Goal: Task Accomplishment & Management: Complete application form

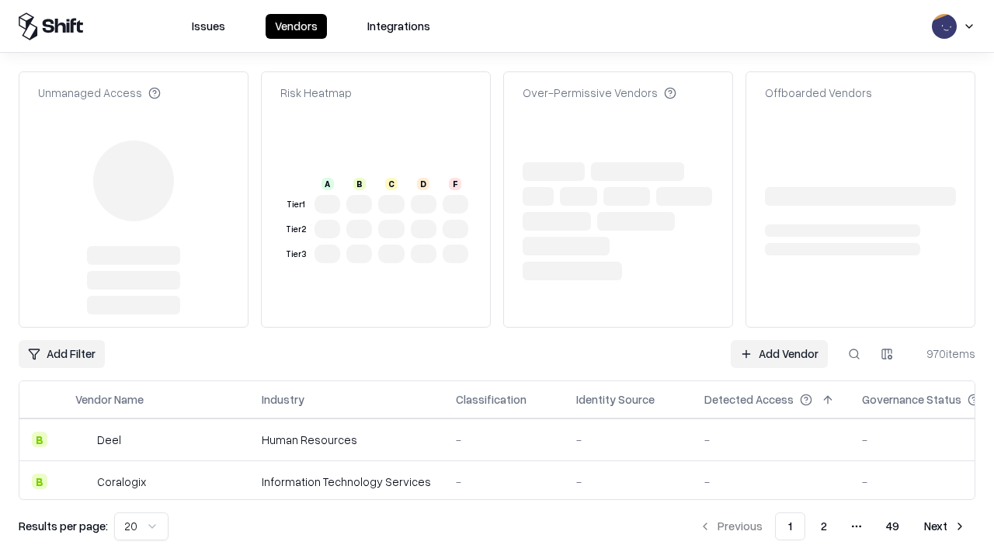
click at [779, 340] on link "Add Vendor" at bounding box center [778, 354] width 97 height 28
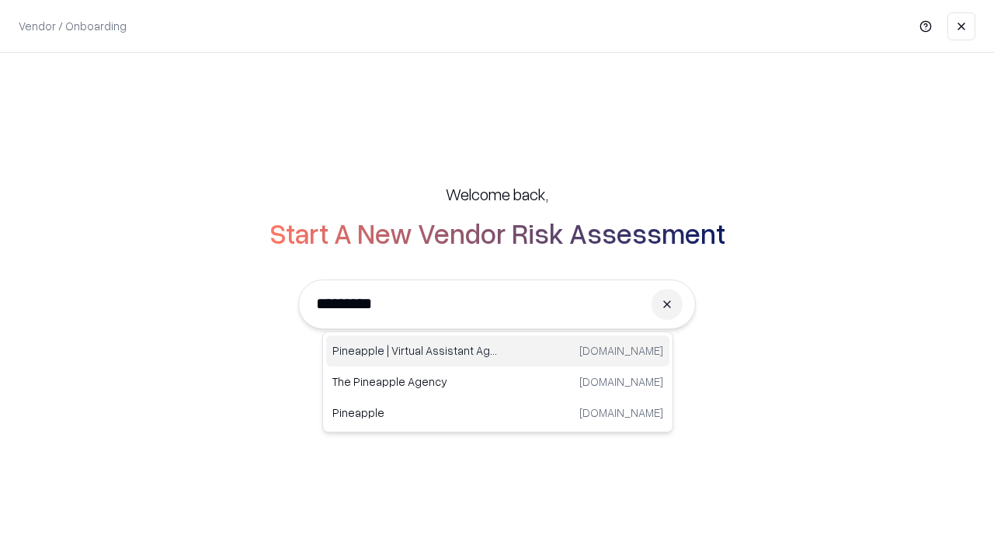
click at [498, 351] on div "Pineapple | Virtual Assistant Agency [DOMAIN_NAME]" at bounding box center [497, 350] width 343 height 31
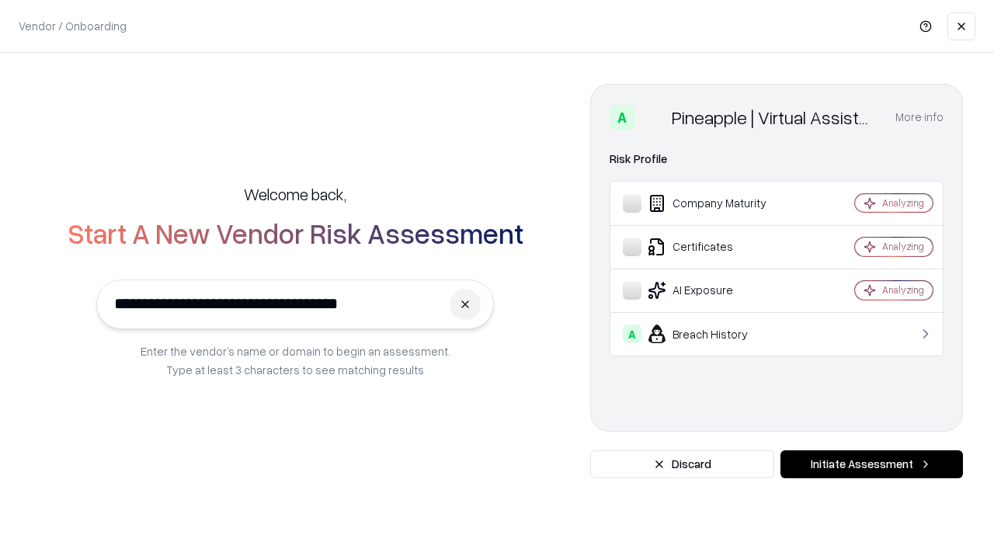
type input "**********"
click at [871, 464] on button "Initiate Assessment" at bounding box center [871, 464] width 182 height 28
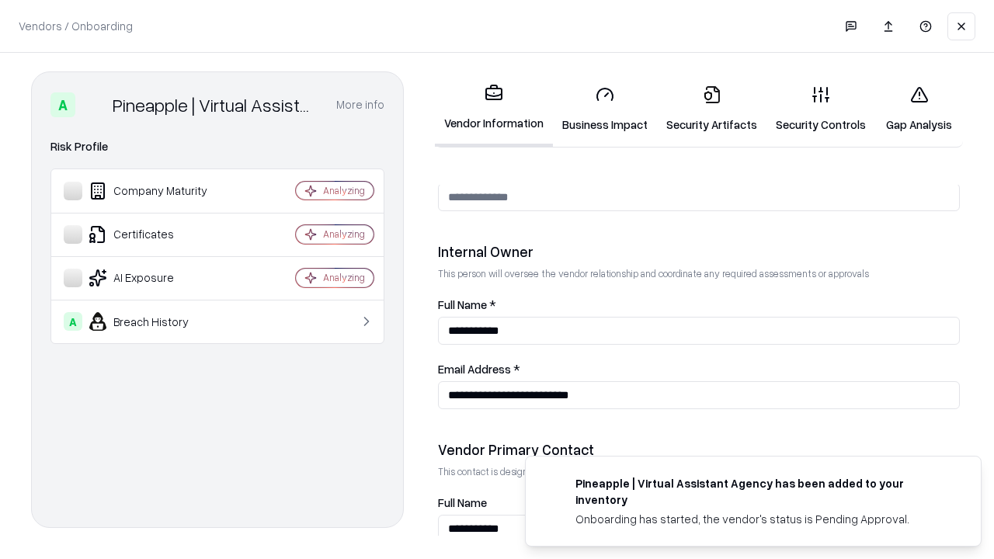
scroll to position [804, 0]
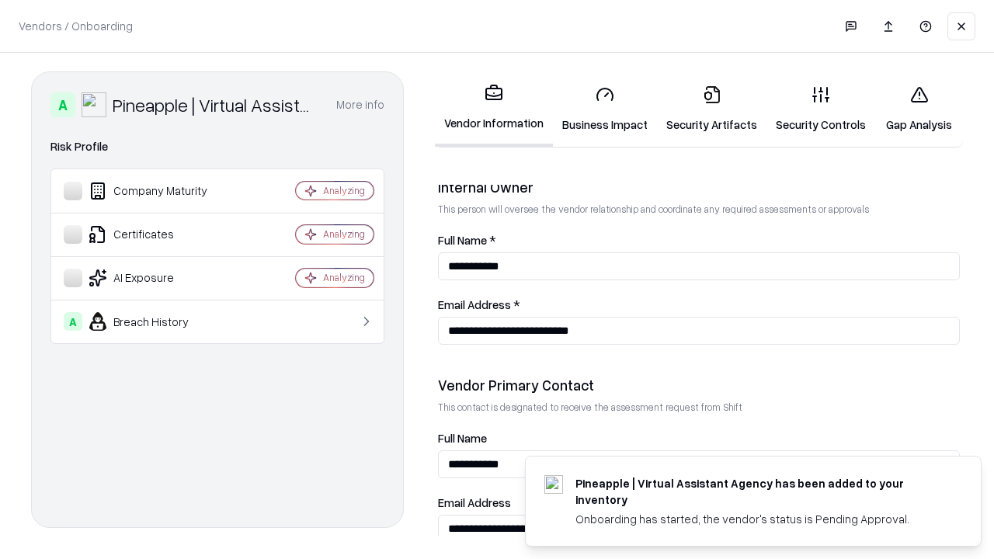
click at [605, 109] on link "Business Impact" at bounding box center [605, 109] width 104 height 72
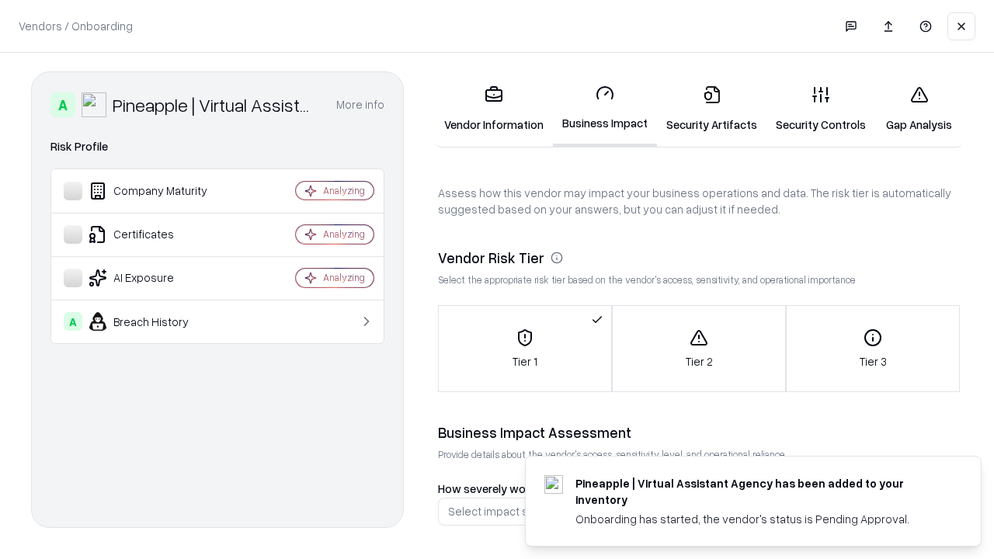
click at [711, 109] on link "Security Artifacts" at bounding box center [711, 109] width 109 height 72
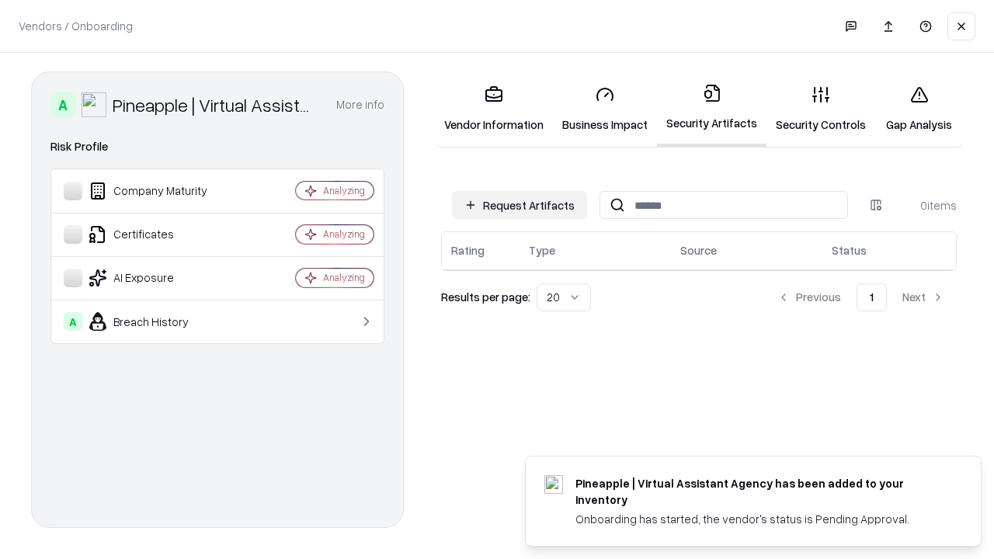
click at [519, 205] on button "Request Artifacts" at bounding box center [519, 205] width 135 height 28
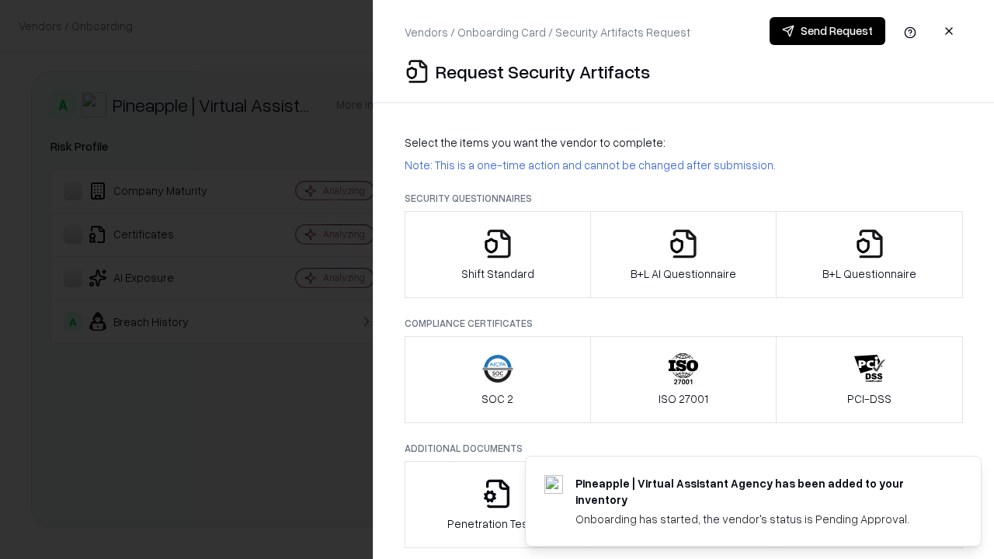
click at [497, 255] on icon "button" at bounding box center [497, 243] width 31 height 31
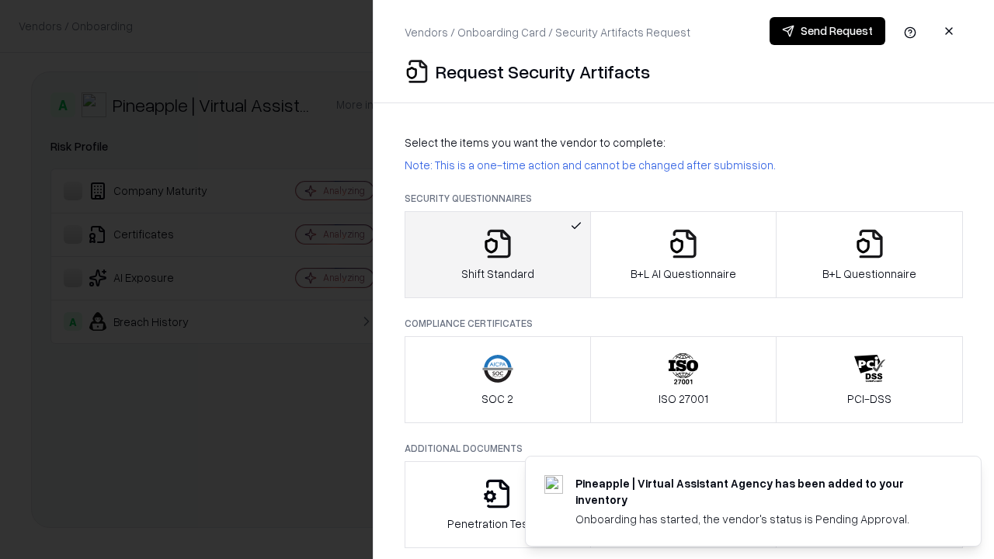
click at [827, 31] on button "Send Request" at bounding box center [827, 31] width 116 height 28
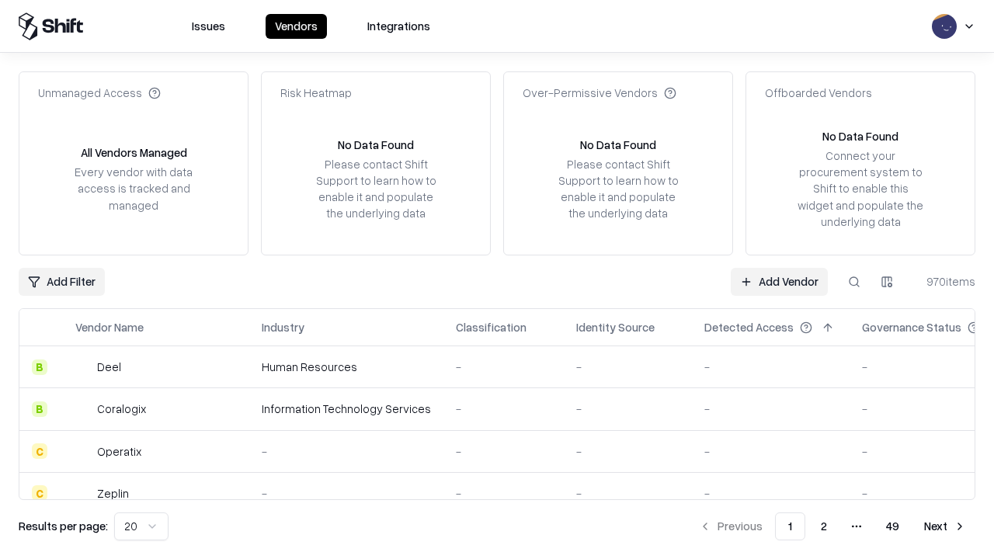
click at [854, 281] on button at bounding box center [854, 282] width 28 height 28
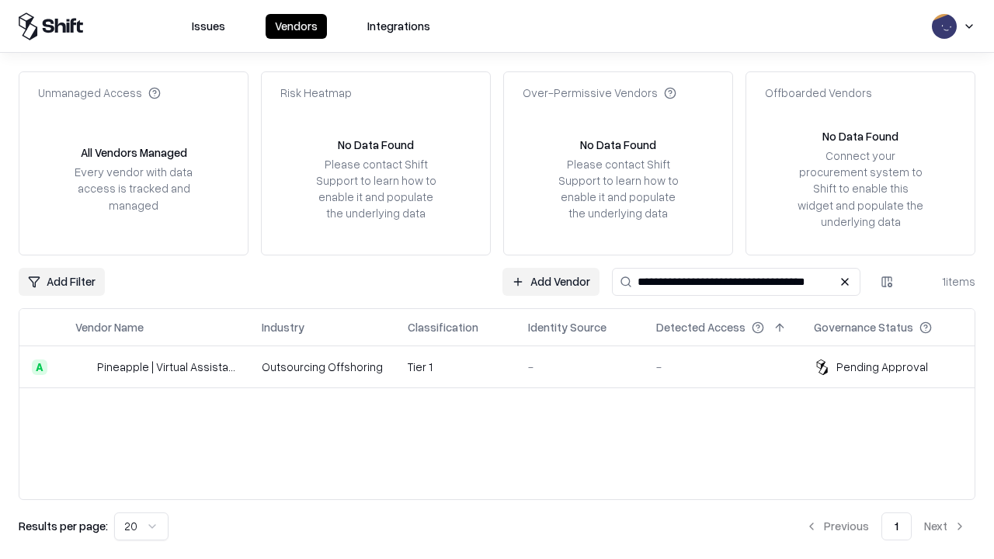
type input "**********"
click at [506, 366] on td "Tier 1" at bounding box center [455, 367] width 120 height 42
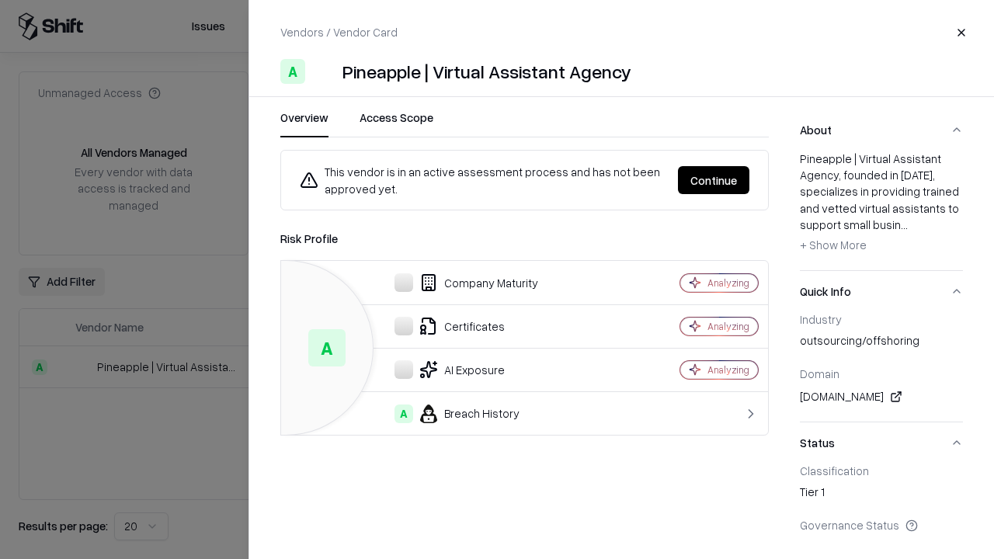
click at [713, 180] on button "Continue" at bounding box center [713, 180] width 71 height 28
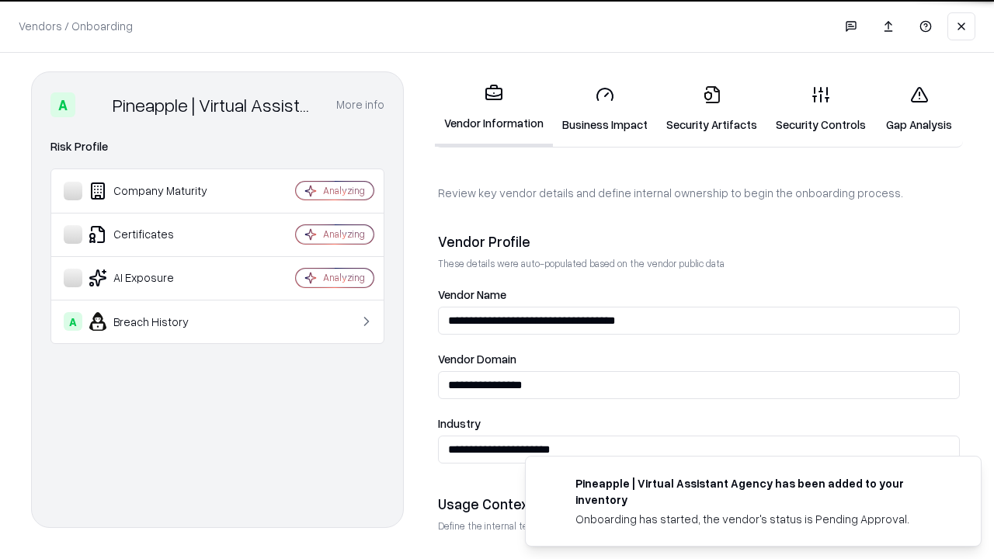
click at [711, 109] on link "Security Artifacts" at bounding box center [711, 109] width 109 height 72
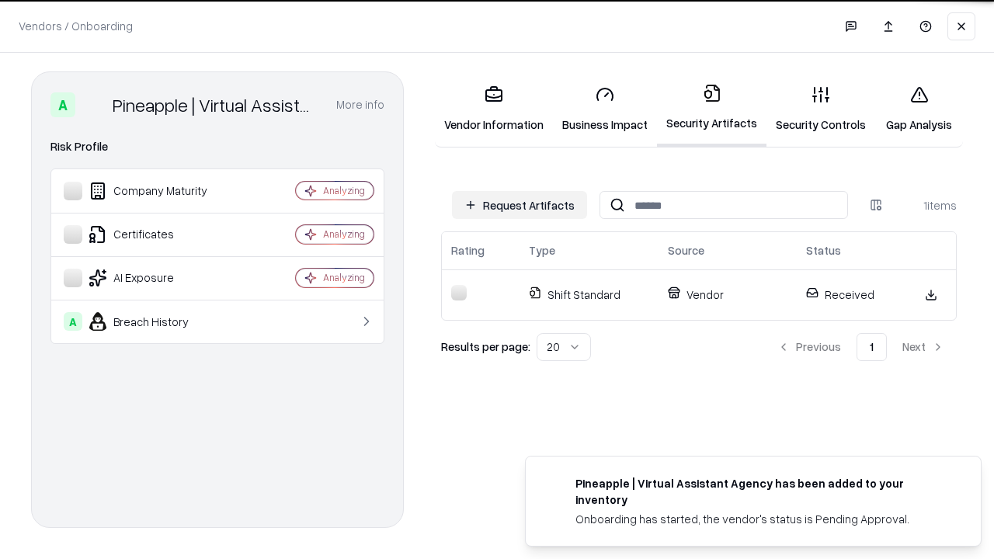
click at [918, 109] on link "Gap Analysis" at bounding box center [919, 109] width 88 height 72
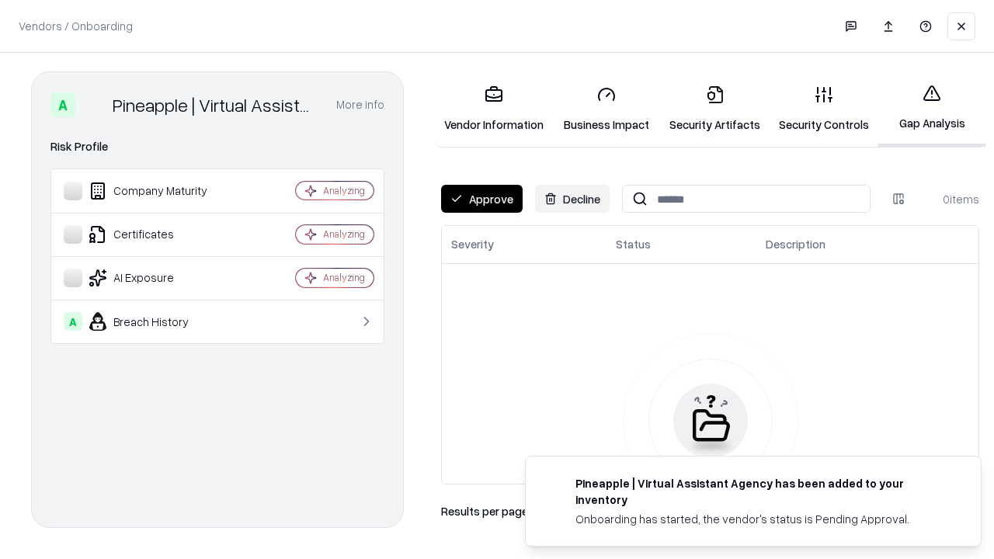
click at [481, 199] on button "Approve" at bounding box center [481, 199] width 81 height 28
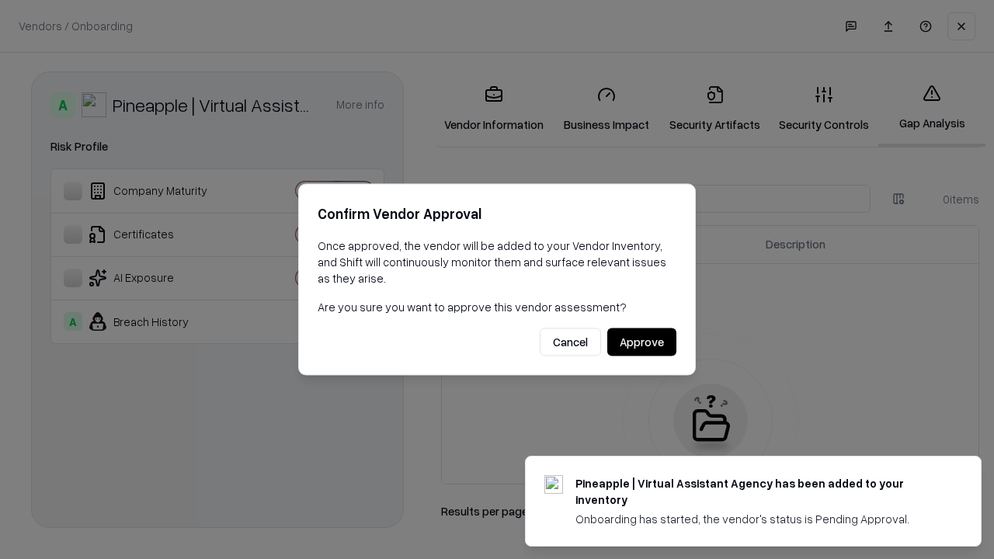
click at [641, 342] on button "Approve" at bounding box center [641, 342] width 69 height 28
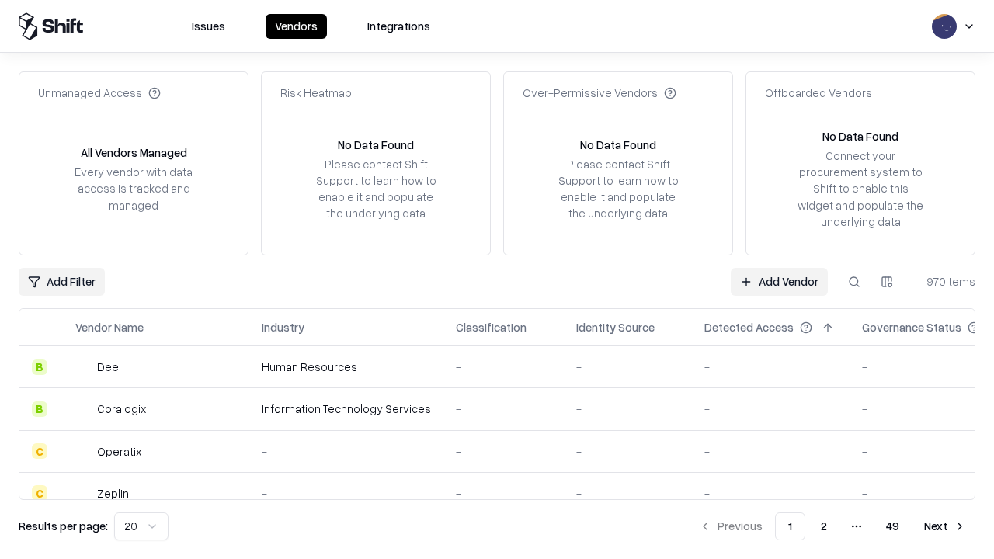
type input "**********"
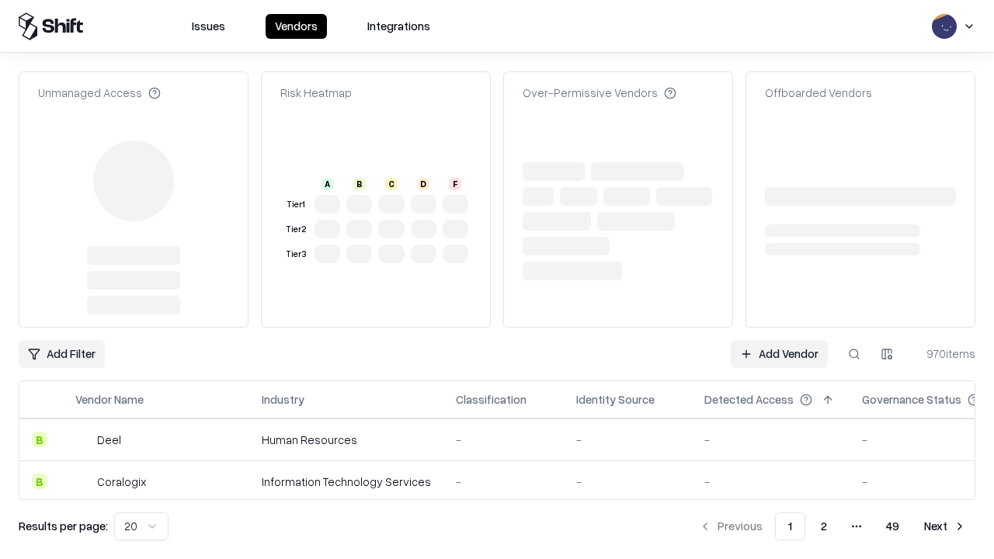
click at [779, 354] on link "Add Vendor" at bounding box center [778, 354] width 97 height 28
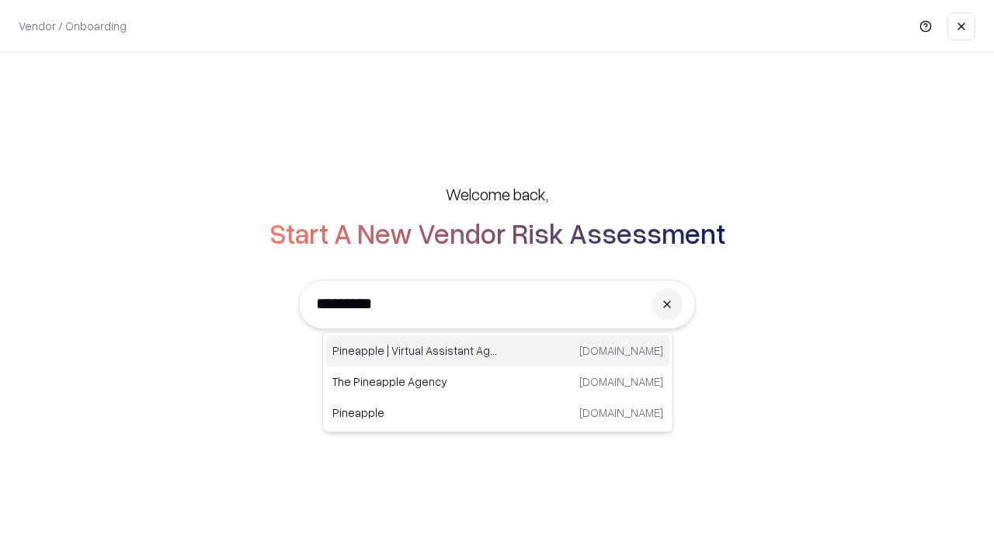
click at [498, 351] on div "Pineapple | Virtual Assistant Agency [DOMAIN_NAME]" at bounding box center [497, 350] width 343 height 31
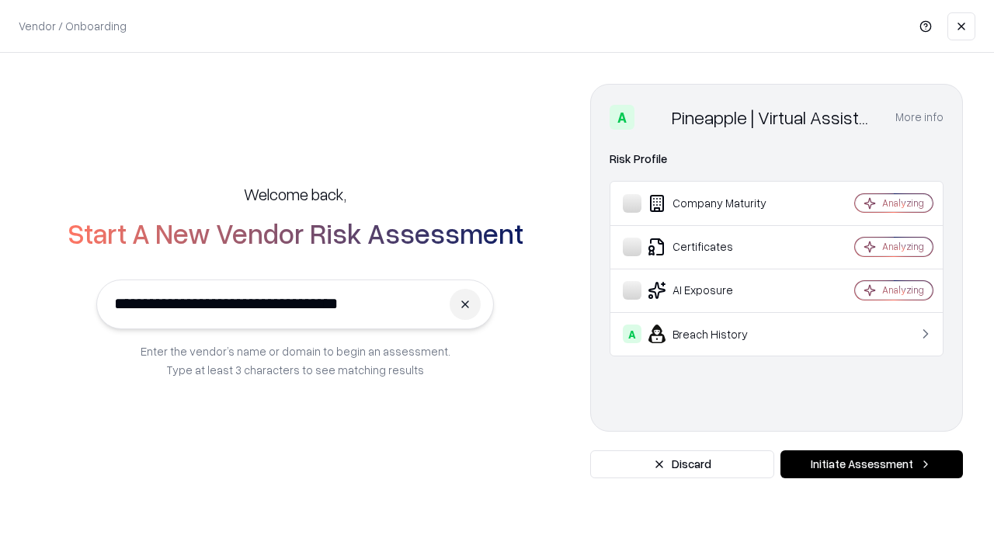
type input "**********"
click at [871, 464] on button "Initiate Assessment" at bounding box center [871, 464] width 182 height 28
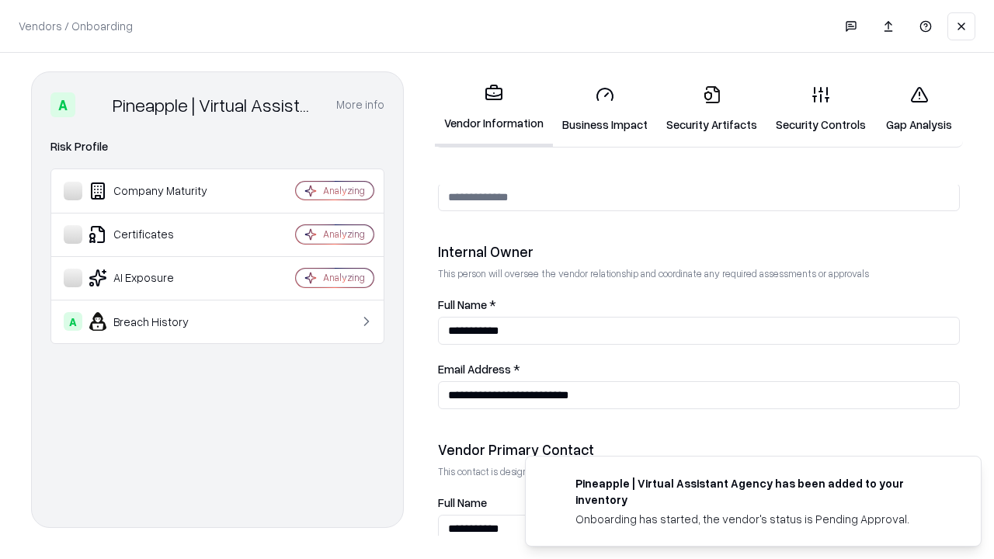
scroll to position [804, 0]
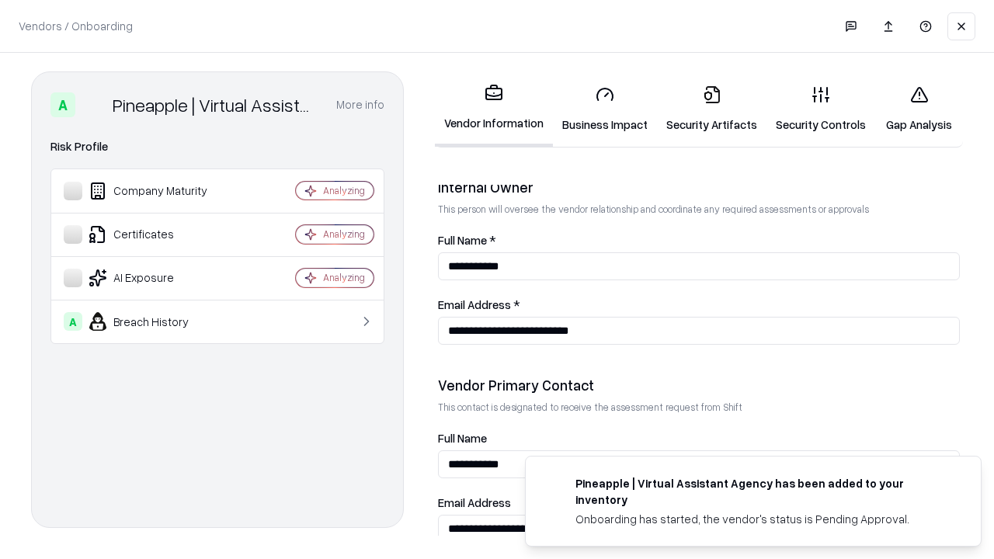
click at [918, 109] on link "Gap Analysis" at bounding box center [919, 109] width 88 height 72
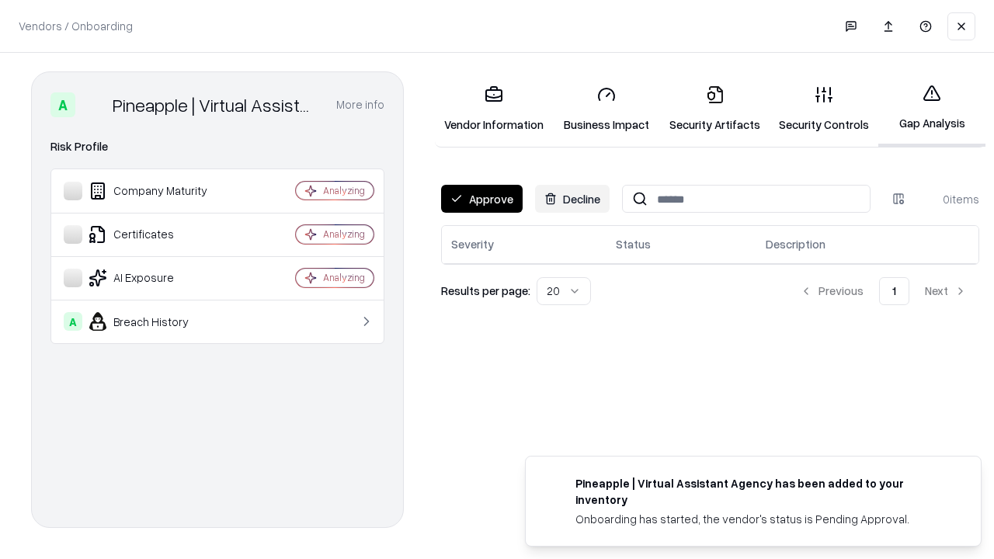
click at [481, 199] on button "Approve" at bounding box center [481, 199] width 81 height 28
